Goal: Information Seeking & Learning: Find specific page/section

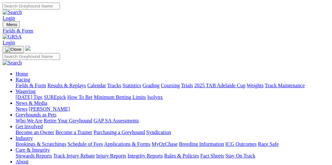
scroll to position [71, 0]
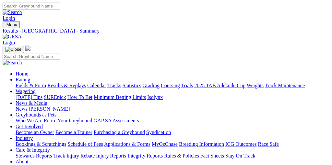
click at [32, 82] on link "Fields & Form" at bounding box center [31, 85] width 31 height 6
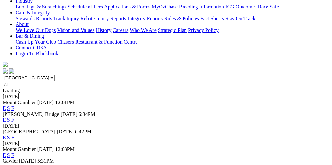
scroll to position [138, 0]
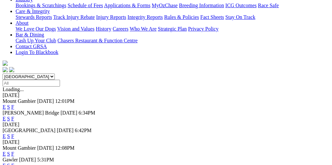
click at [14, 151] on link "F" at bounding box center [12, 154] width 3 height 6
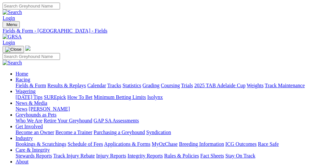
click at [36, 153] on link "Stewards Reports" at bounding box center [34, 156] width 36 height 6
click at [163, 153] on link "Integrity Reports" at bounding box center [145, 156] width 35 height 6
